Goal: Browse casually

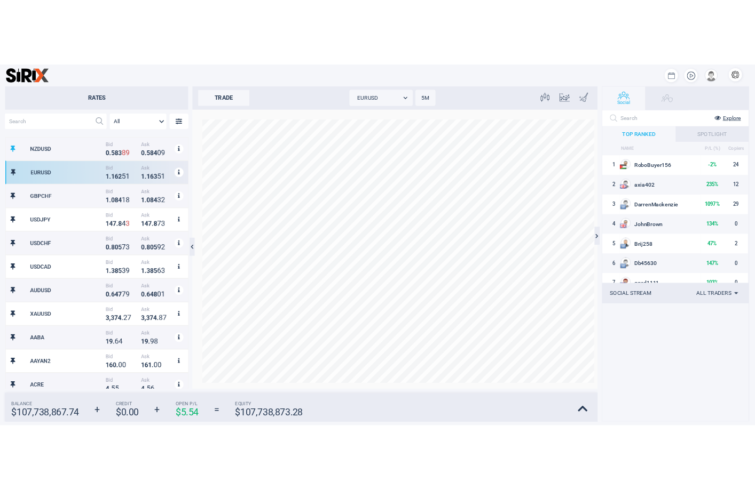
scroll to position [333, 239]
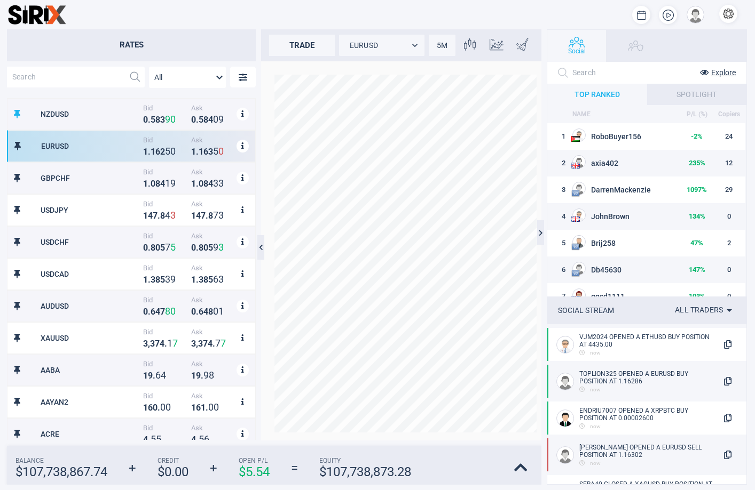
click at [622, 18] on div at bounding box center [406, 14] width 680 height 21
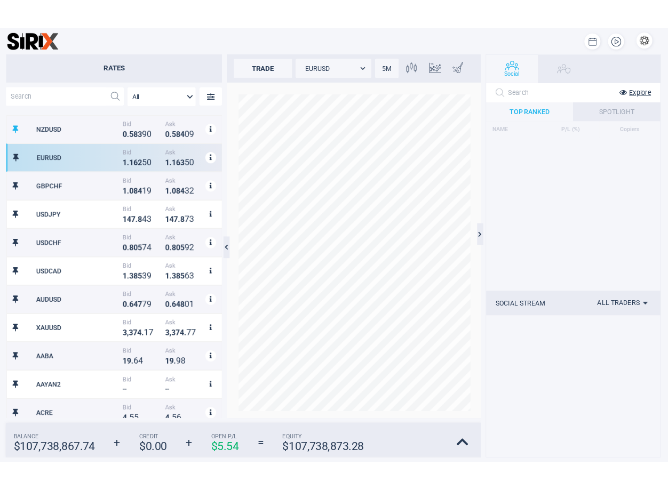
scroll to position [333, 234]
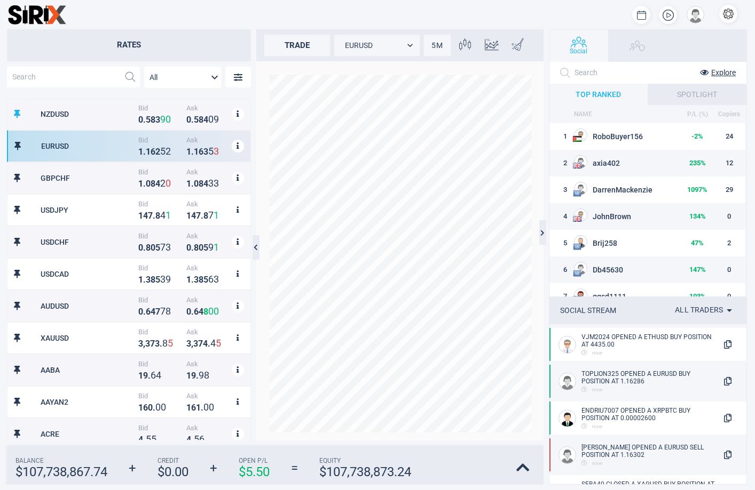
click at [754, 59] on div "Social Explore TOP RANKED SPOTLIGHT NAME P/L (%) Copiers 1 RoboBuyer156 -2 % 24…" at bounding box center [652, 257] width 206 height 456
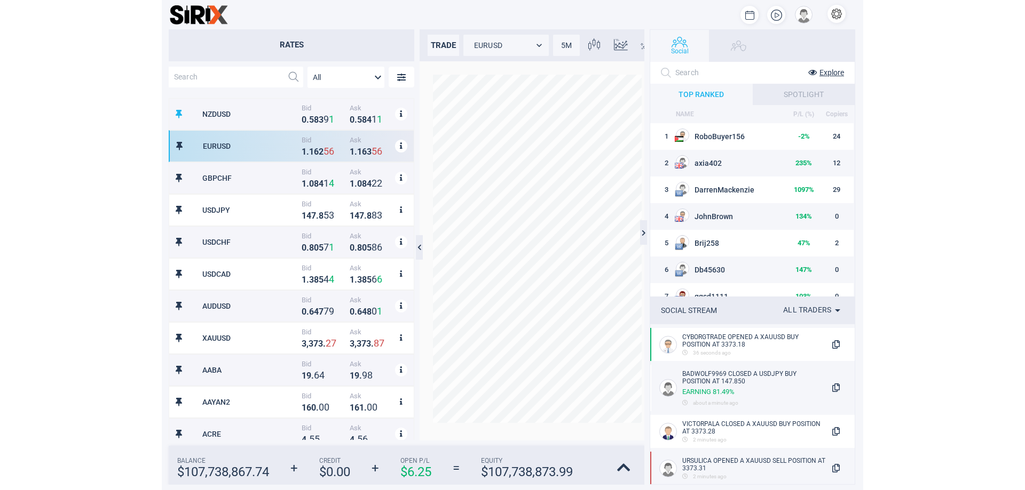
scroll to position [333, 236]
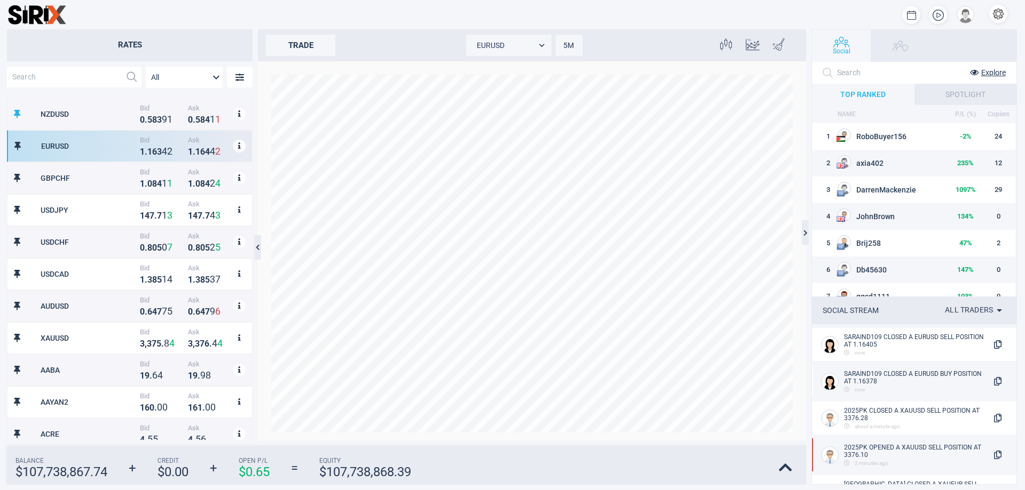
drag, startPoint x: 154, startPoint y: 13, endPoint x: 207, endPoint y: 14, distance: 53.4
click at [154, 13] on div at bounding box center [541, 14] width 950 height 21
click at [754, 13] on button "button" at bounding box center [998, 14] width 18 height 18
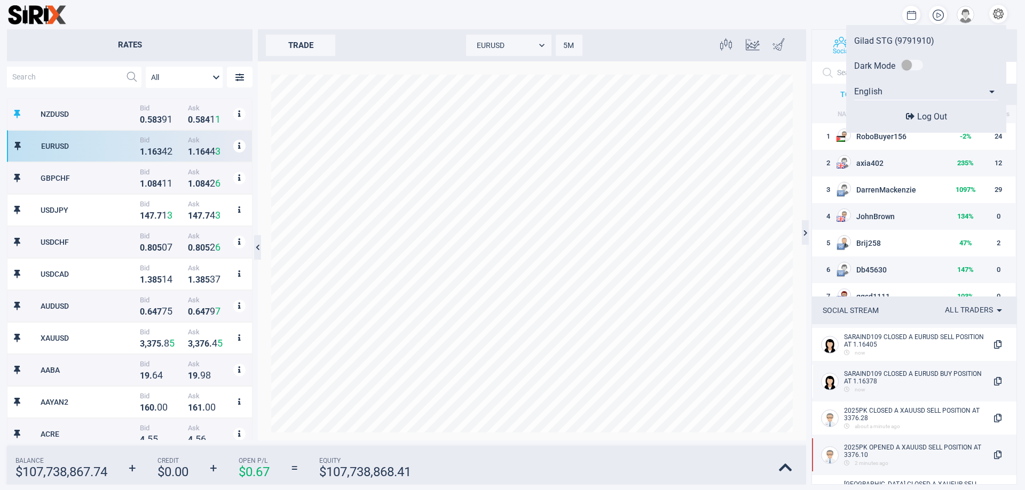
click at [754, 41] on div "Gilad STG (9791910)" at bounding box center [926, 41] width 144 height 10
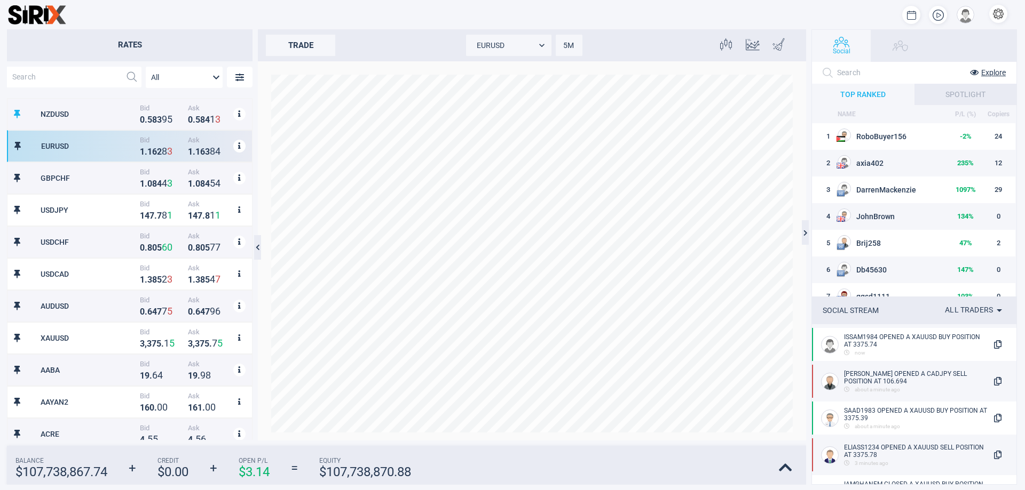
click at [300, 17] on div at bounding box center [541, 14] width 950 height 21
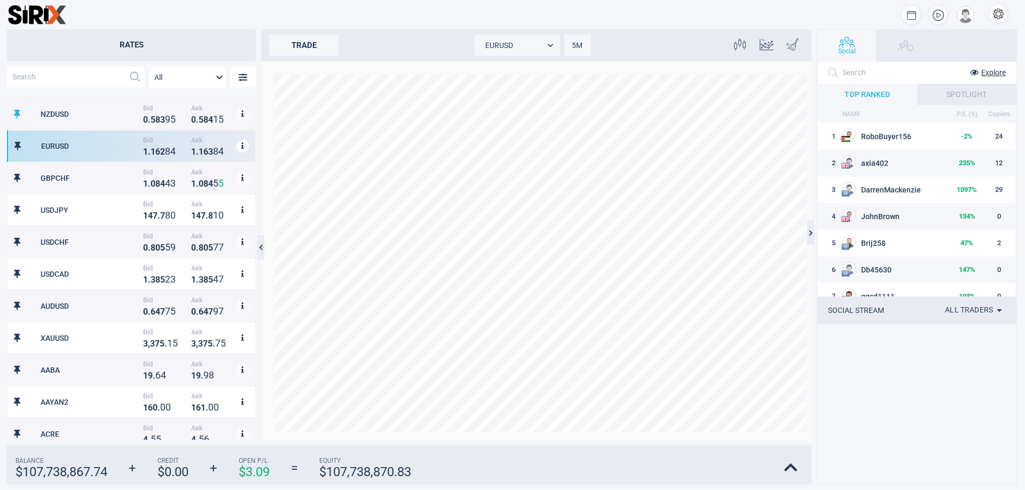
scroll to position [333, 239]
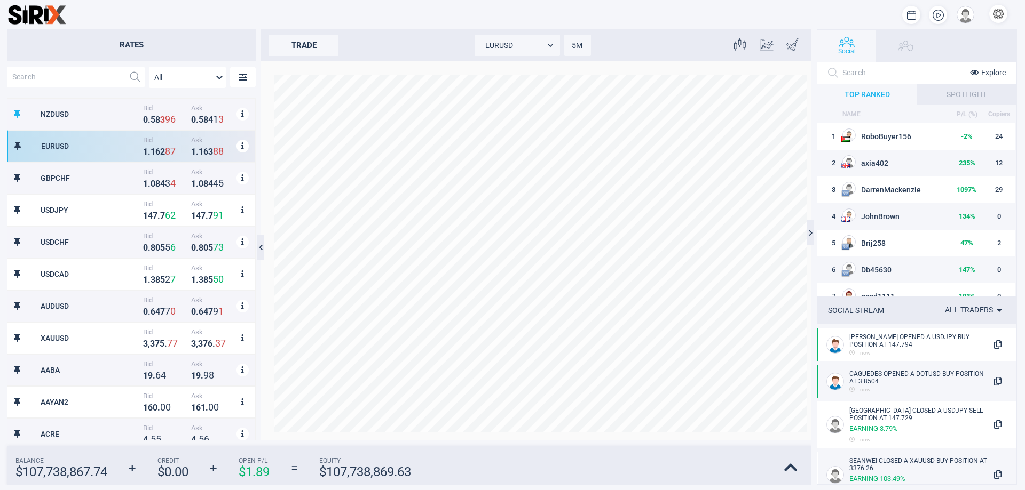
click at [306, 25] on div at bounding box center [541, 14] width 950 height 21
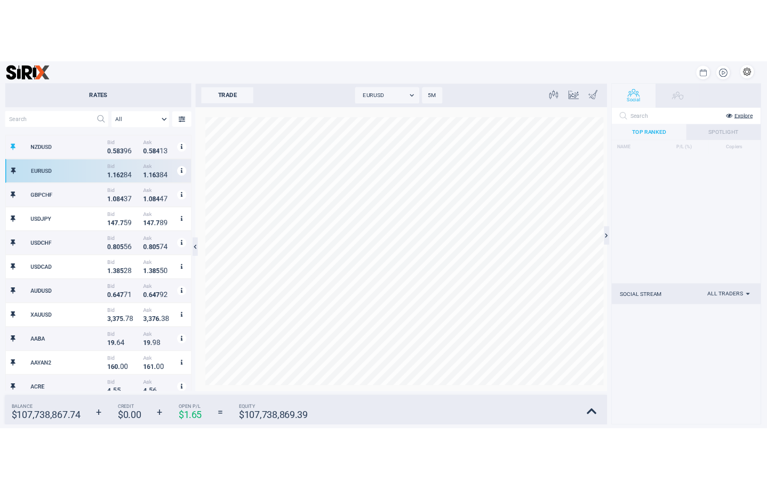
scroll to position [333, 239]
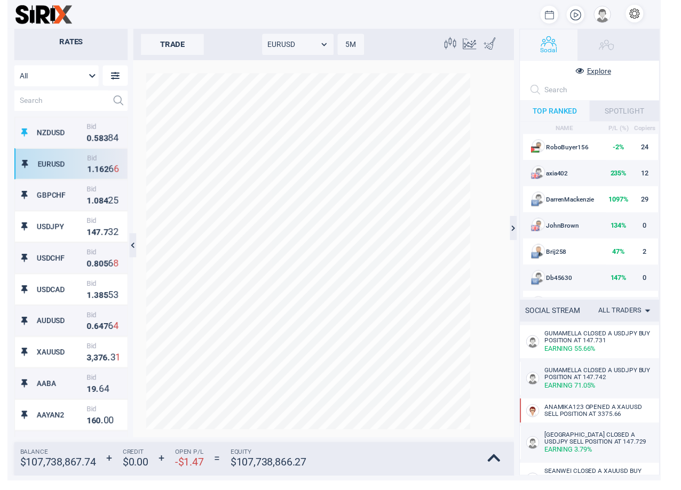
scroll to position [328, 236]
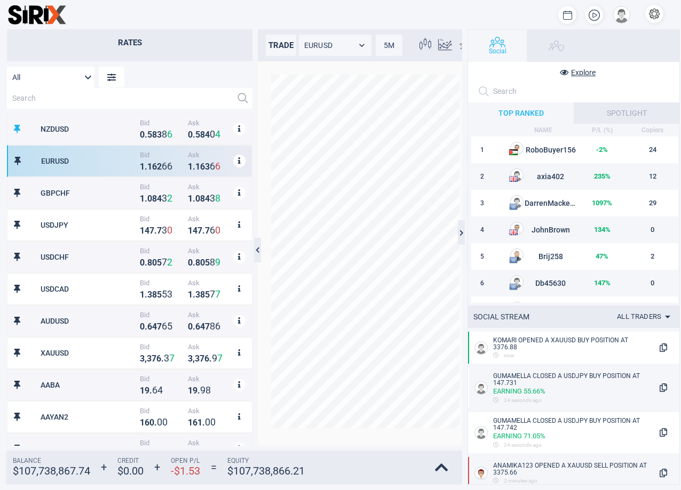
click at [207, 23] on div at bounding box center [369, 14] width 607 height 21
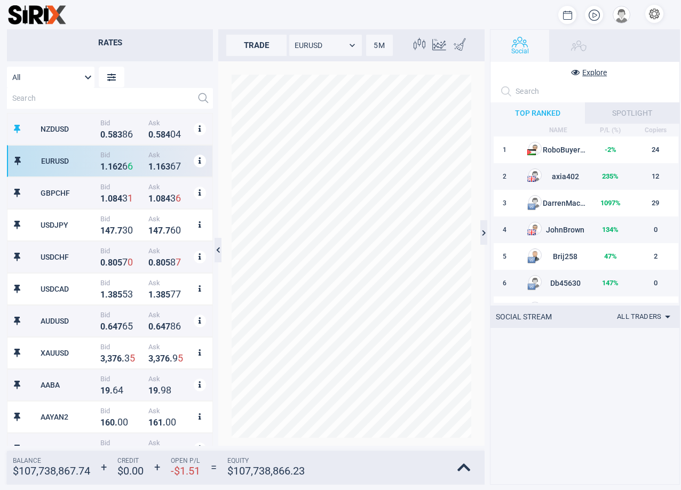
scroll to position [327, 197]
